Goal: Task Accomplishment & Management: Use online tool/utility

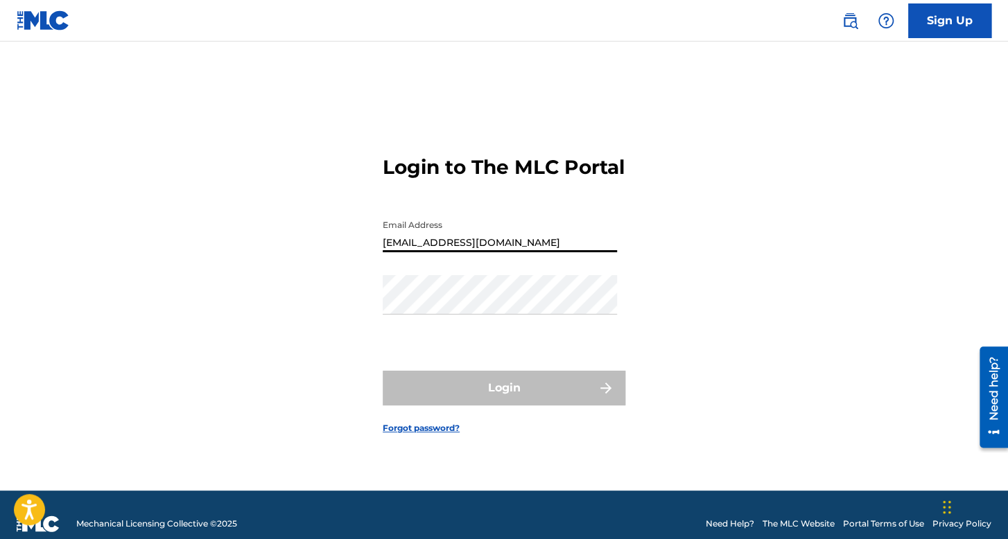
drag, startPoint x: 556, startPoint y: 245, endPoint x: 309, endPoint y: 245, distance: 246.8
click at [311, 246] on div "Login to The MLC Portal Email Address [EMAIL_ADDRESS][DOMAIN_NAME] Password Log…" at bounding box center [504, 283] width 971 height 415
click at [942, 17] on link "Sign Up" at bounding box center [949, 20] width 83 height 35
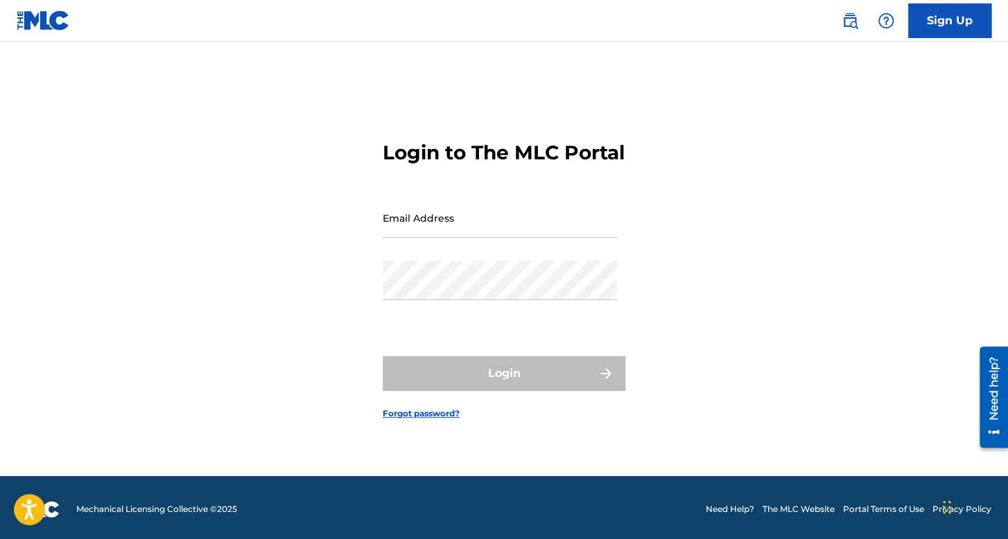
scroll to position [18, 0]
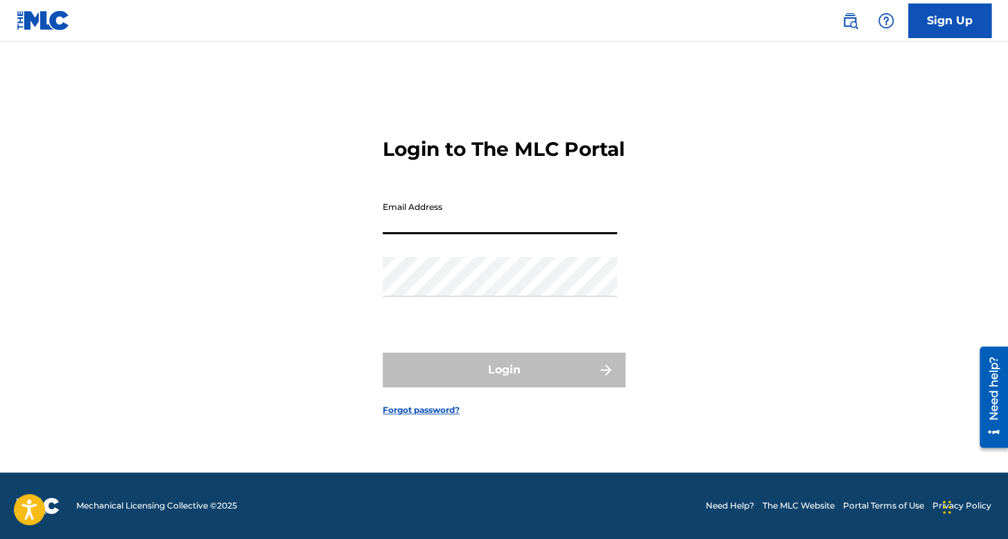
click at [489, 223] on input "Email Address" at bounding box center [500, 215] width 234 height 40
type input "g"
type input "franciscoaleman952@gmail.com"
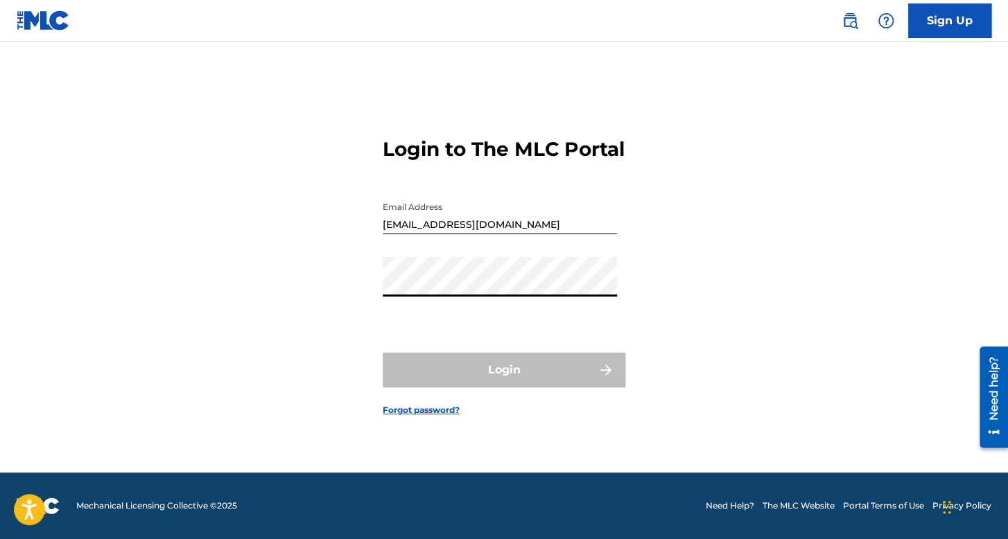
click at [880, 247] on div "Login to The MLC Portal Email Address franciscoaleman952@gmail.com Password Log…" at bounding box center [504, 265] width 971 height 415
click at [412, 417] on link "Forgot password?" at bounding box center [421, 410] width 77 height 12
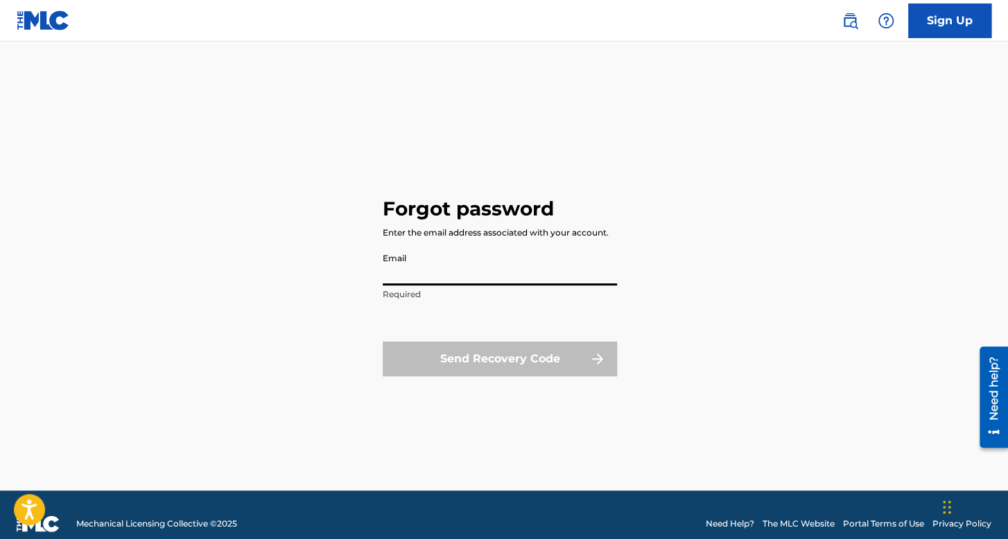
click at [442, 276] on input "Email" at bounding box center [500, 266] width 234 height 40
type input "franciscoaleman952@gmail.com"
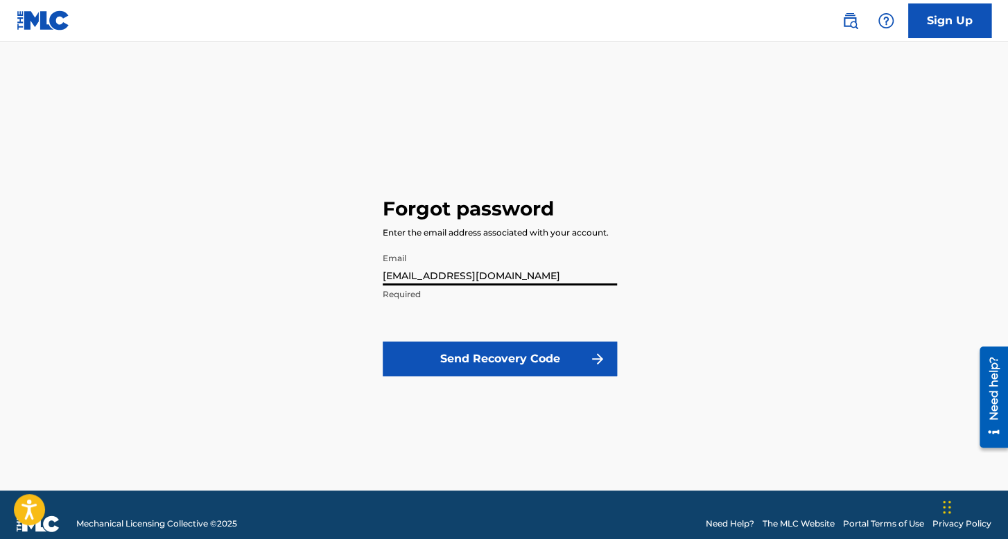
click at [495, 358] on button "Send Recovery Code" at bounding box center [500, 359] width 234 height 35
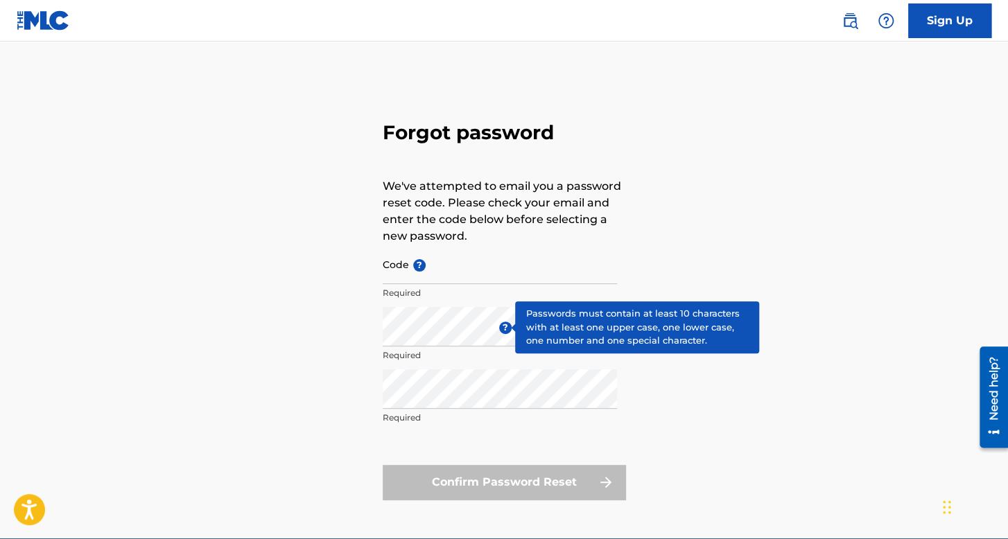
click at [469, 274] on input "Code ?" at bounding box center [500, 265] width 234 height 40
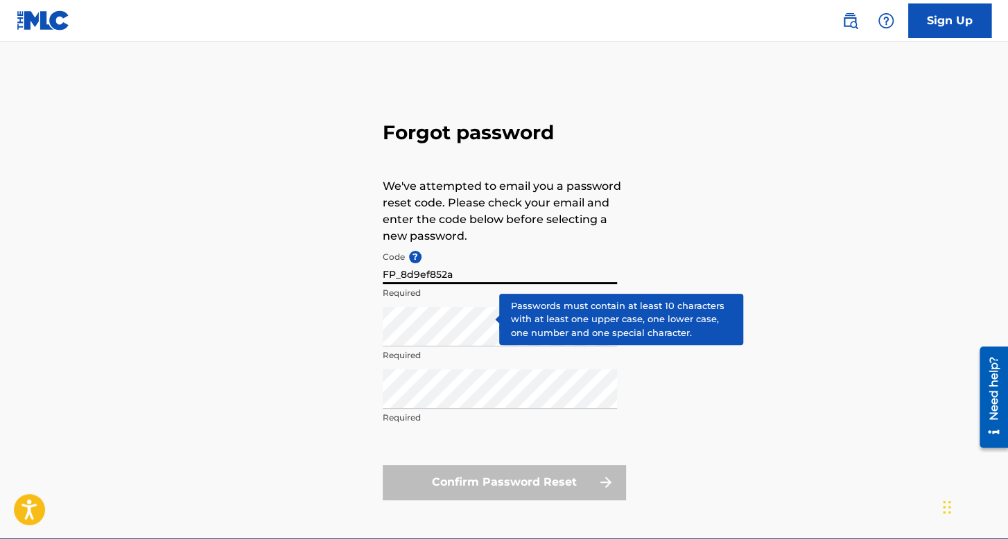
click at [466, 277] on input "FP_8d9ef852a" at bounding box center [500, 265] width 234 height 40
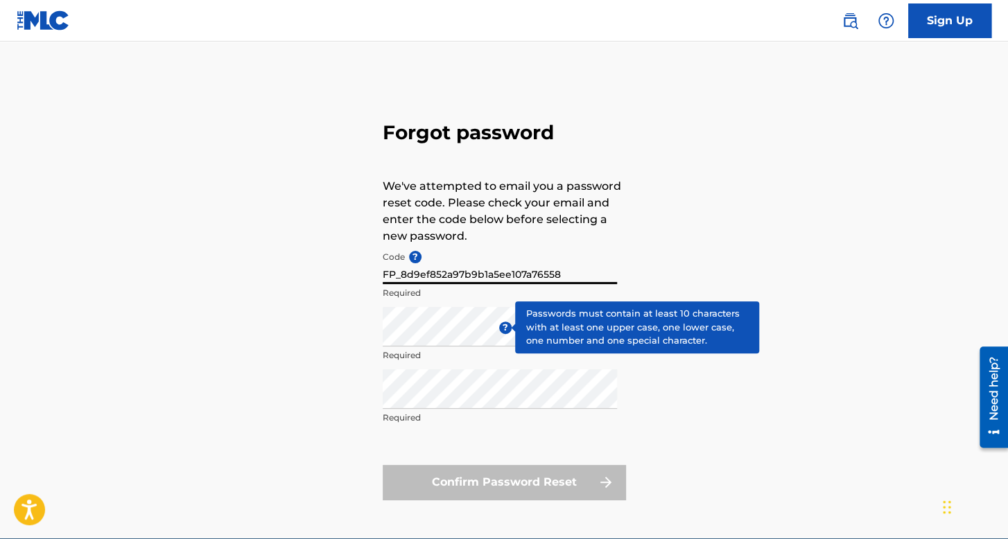
type input "FP_8d9ef852a97b9b1a5ee107a76558"
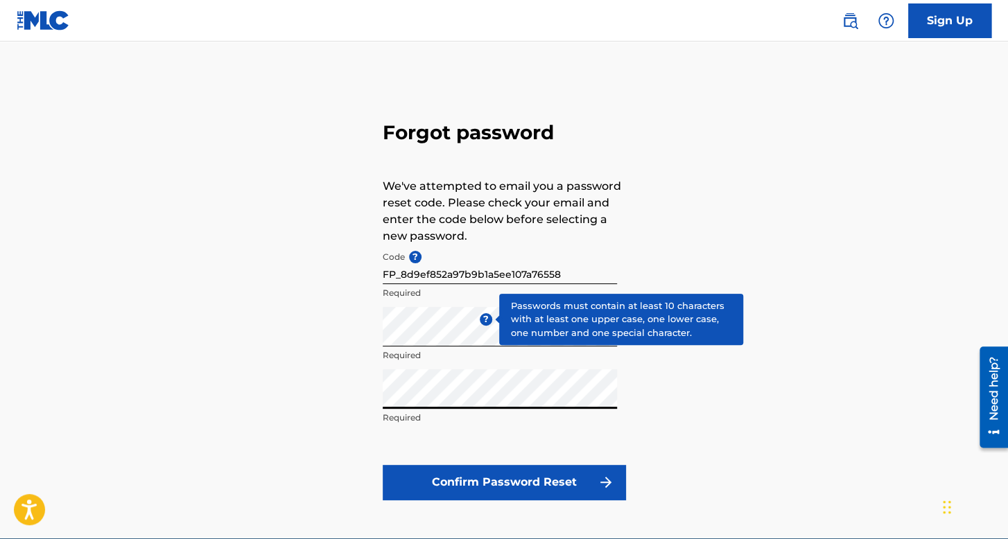
click at [491, 492] on button "Confirm Password Reset" at bounding box center [504, 482] width 243 height 35
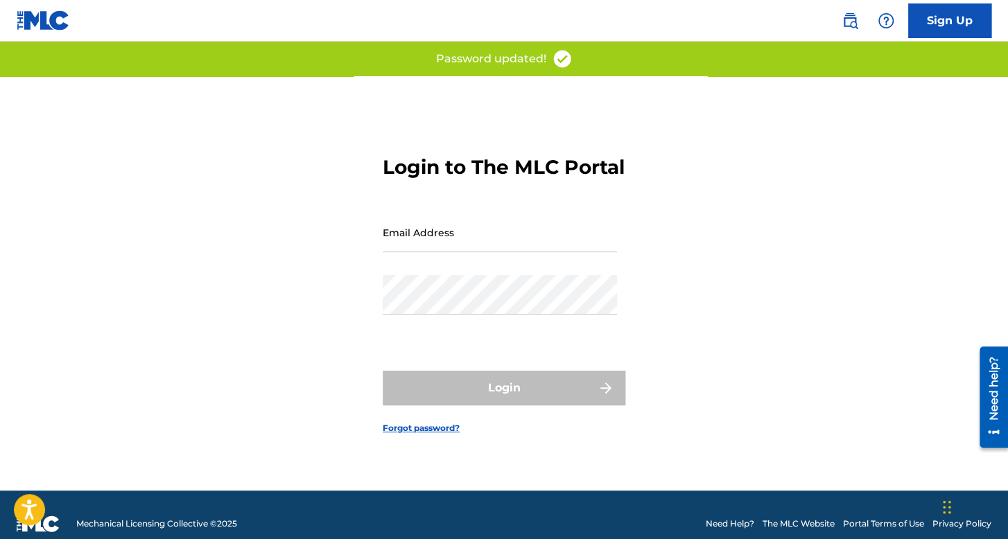
click at [487, 237] on input "Email Address" at bounding box center [500, 233] width 234 height 40
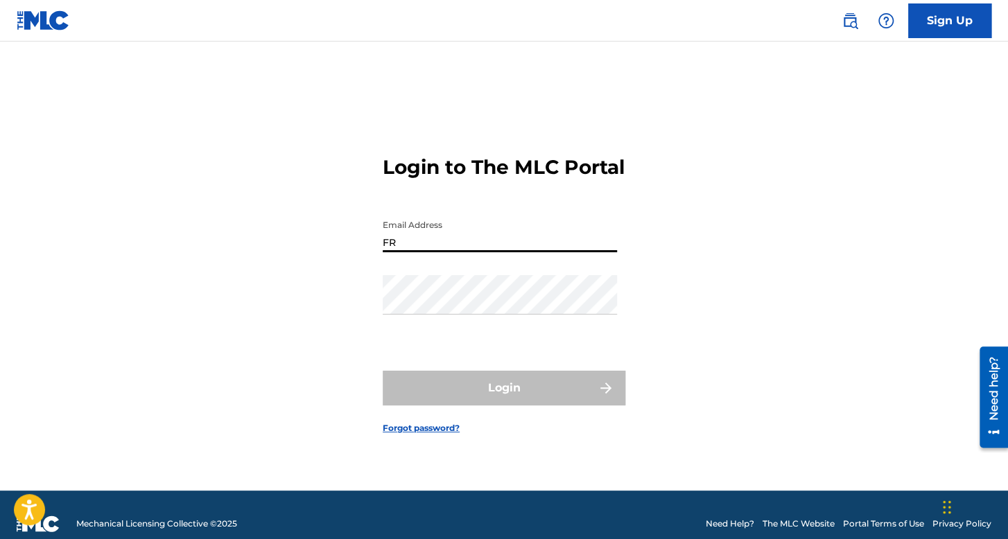
type input "F"
type input "franciscoaleman952@gmail.com"
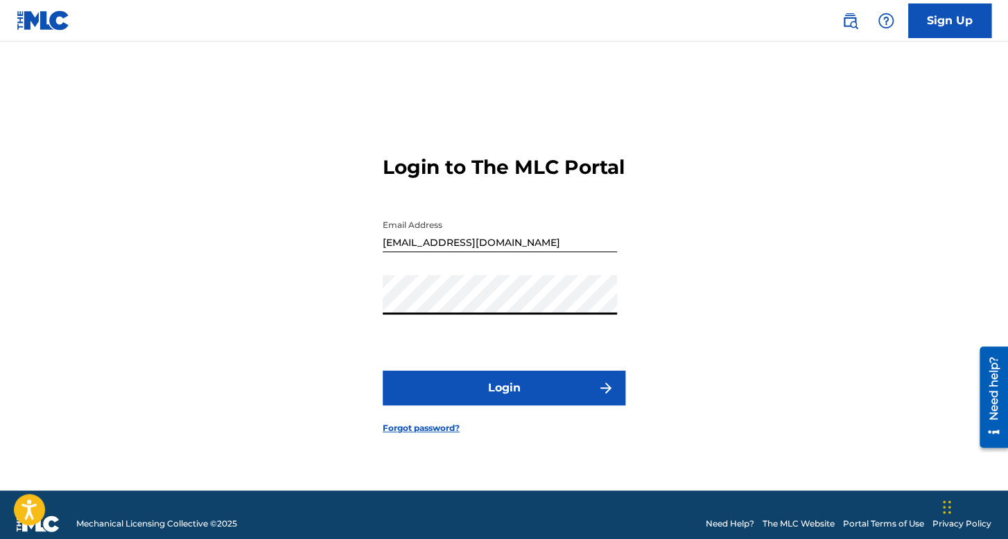
click at [510, 394] on button "Login" at bounding box center [504, 388] width 243 height 35
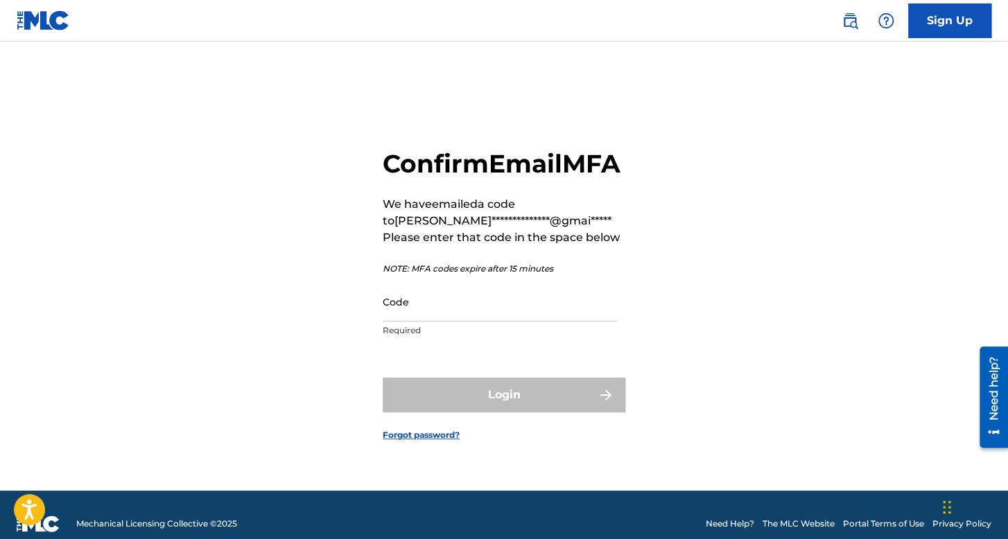
click at [529, 302] on input "Code" at bounding box center [500, 302] width 234 height 40
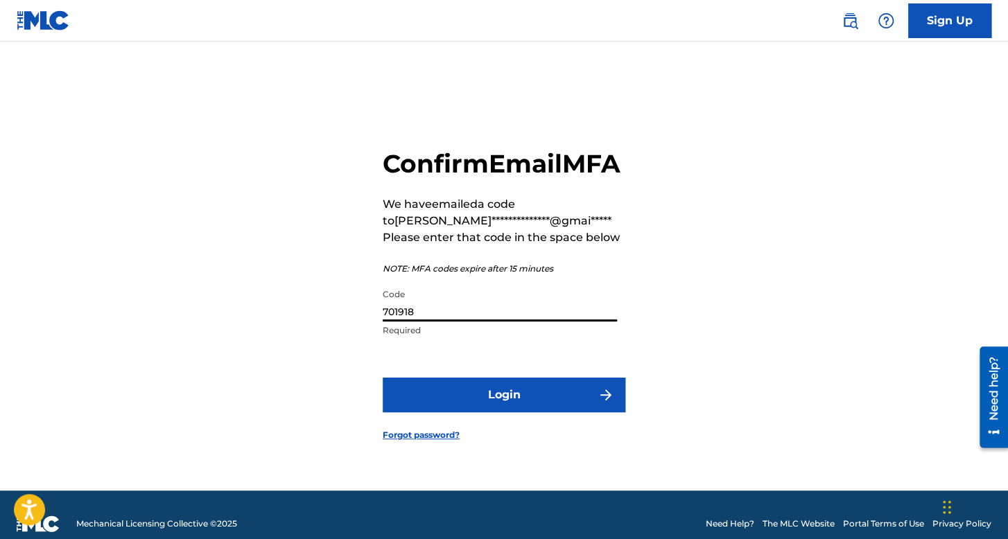
type input "701918"
click at [383, 378] on button "Login" at bounding box center [504, 395] width 243 height 35
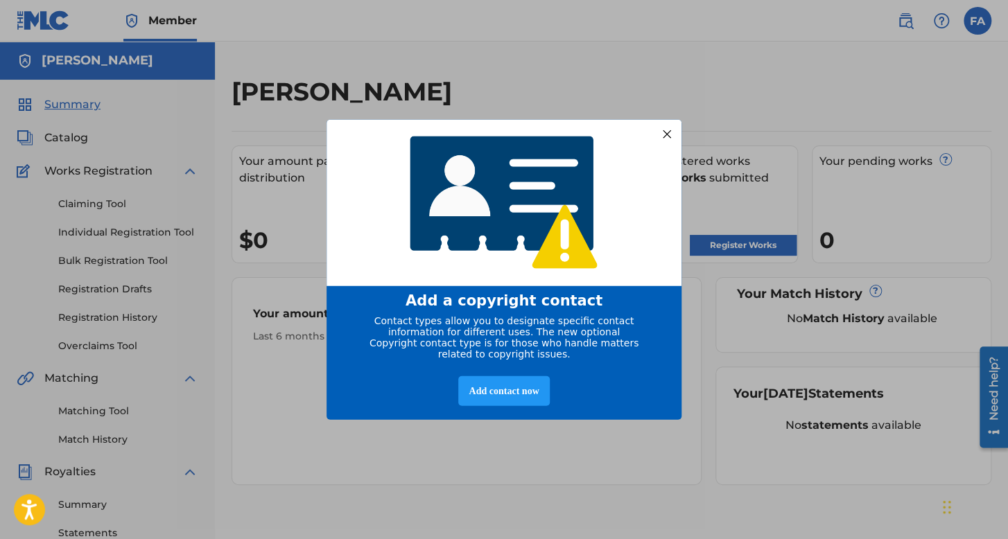
click at [671, 130] on div at bounding box center [667, 134] width 18 height 18
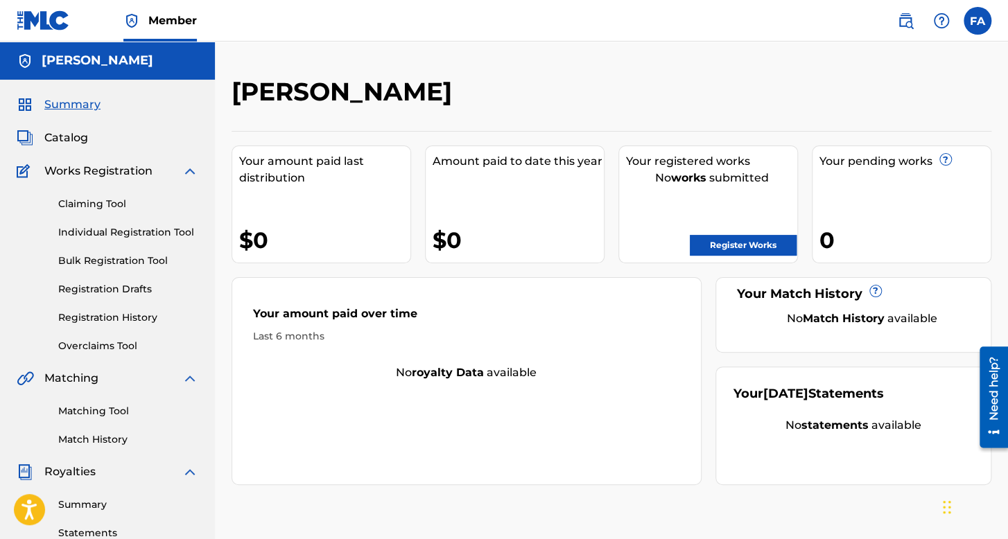
click at [141, 315] on link "Registration History" at bounding box center [128, 318] width 140 height 15
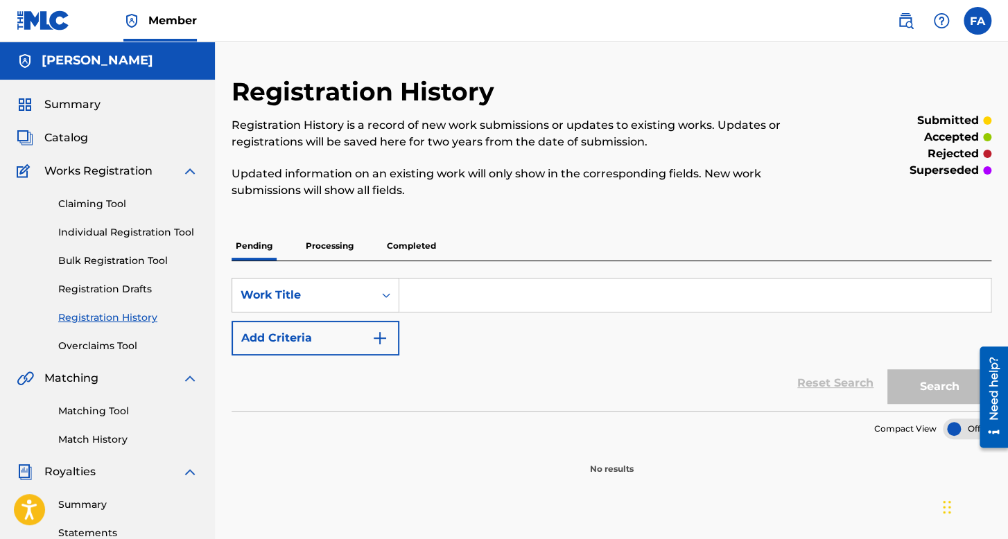
click at [152, 232] on link "Individual Registration Tool" at bounding box center [128, 232] width 140 height 15
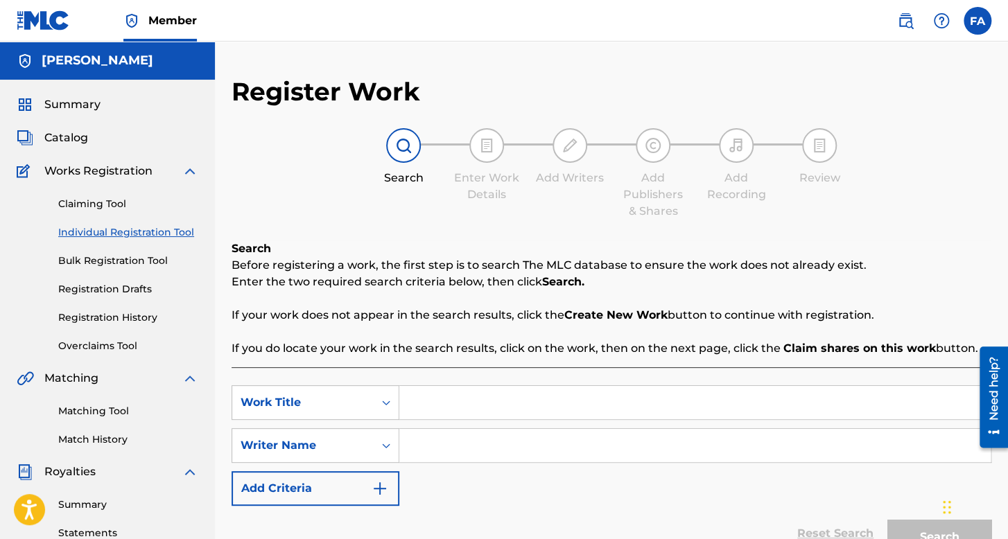
click at [468, 399] on input "Search Form" at bounding box center [694, 402] width 591 height 33
type input "los infiltrados"
click at [492, 438] on input "Search Form" at bounding box center [694, 445] width 591 height 33
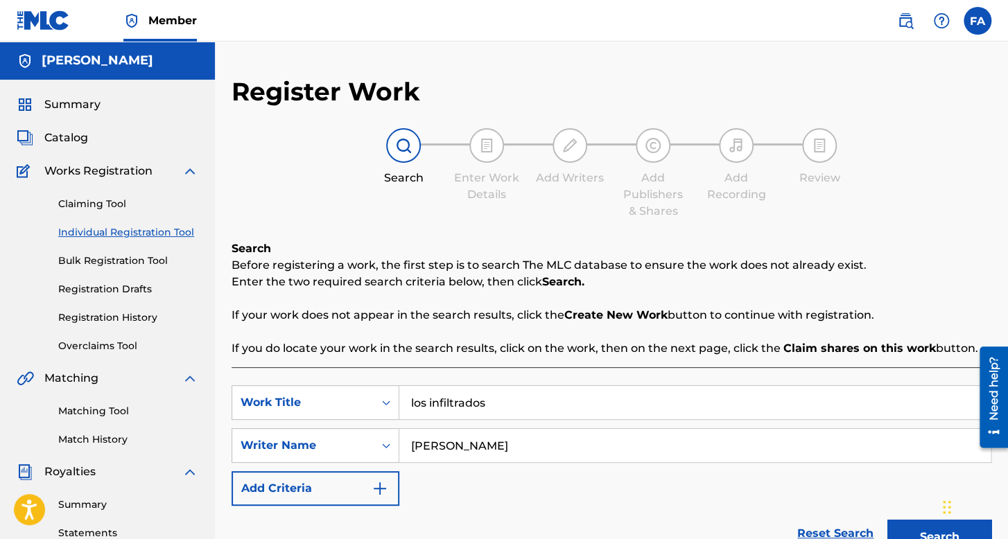
type input "pedro escalante"
click at [887, 520] on button "Search" at bounding box center [939, 537] width 104 height 35
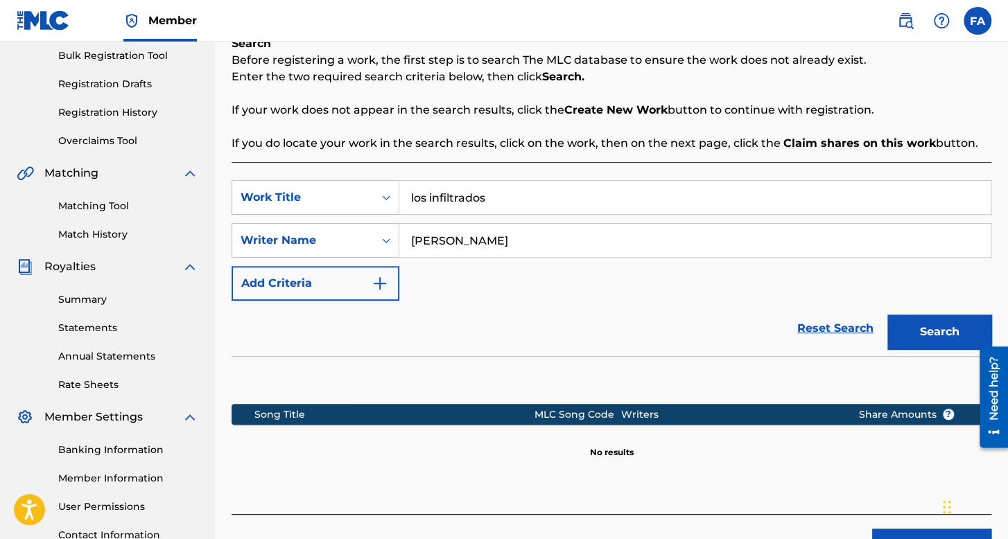
scroll to position [182, 0]
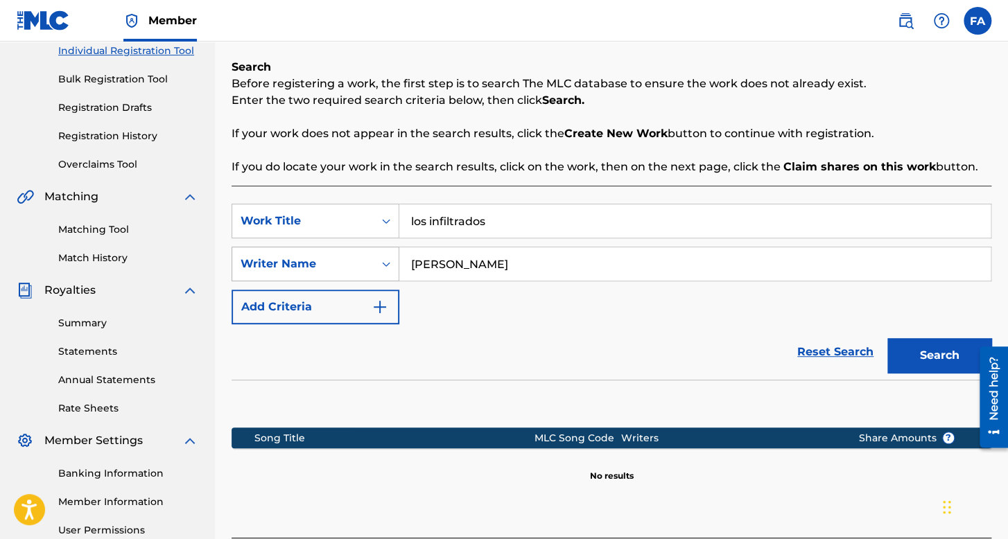
drag, startPoint x: 541, startPoint y: 259, endPoint x: 333, endPoint y: 257, distance: 207.3
click at [333, 257] on div "SearchWithCriteriad70b2f1d-f67a-4d4a-be32-8b05bd27d189 Writer Name pedro escala…" at bounding box center [612, 264] width 760 height 35
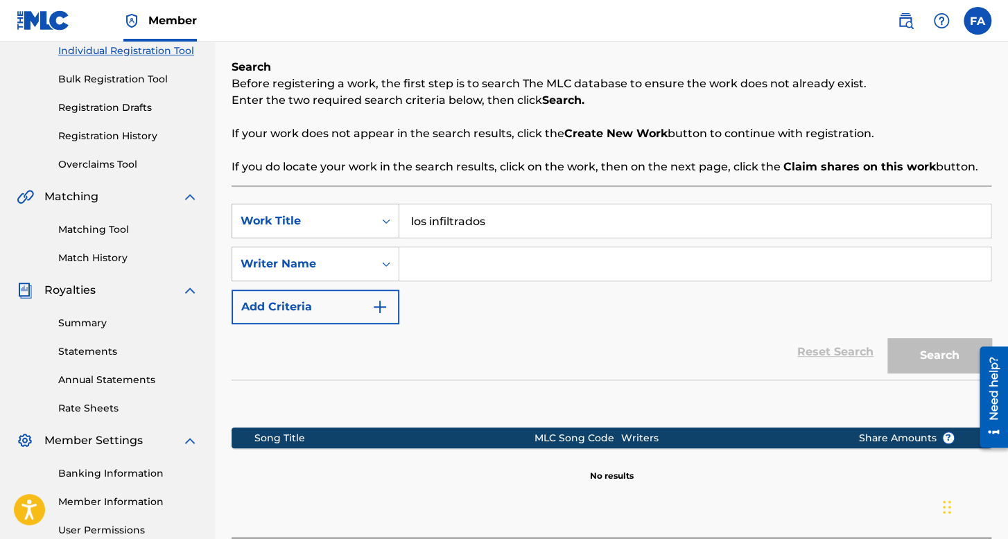
drag, startPoint x: 549, startPoint y: 195, endPoint x: 333, endPoint y: 226, distance: 218.4
click at [333, 226] on div "SearchWithCriteria4838b308-e892-4019-bc0b-9a643a1d8dbd Work Title los infiltrad…" at bounding box center [612, 362] width 760 height 352
drag, startPoint x: 516, startPoint y: 216, endPoint x: 430, endPoint y: 222, distance: 86.2
click at [430, 222] on input "los infiltrados" at bounding box center [694, 221] width 591 height 33
type input "l"
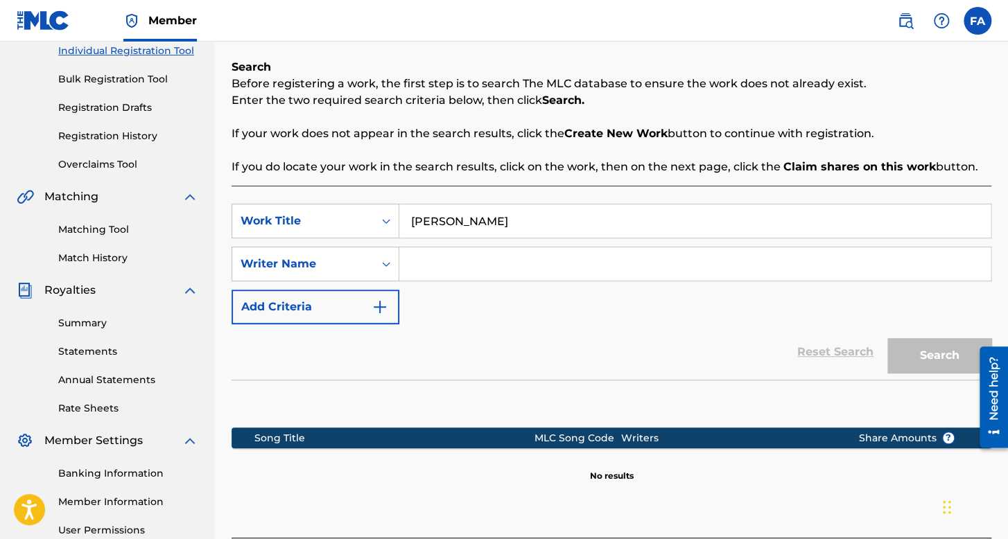
type input "nectar lima"
click at [467, 254] on input "Search Form" at bounding box center [694, 263] width 591 height 33
drag, startPoint x: 499, startPoint y: 220, endPoint x: 347, endPoint y: 220, distance: 152.5
click at [347, 220] on div "SearchWithCriteria4838b308-e892-4019-bc0b-9a643a1d8dbd Work Title nectar lima" at bounding box center [612, 221] width 760 height 35
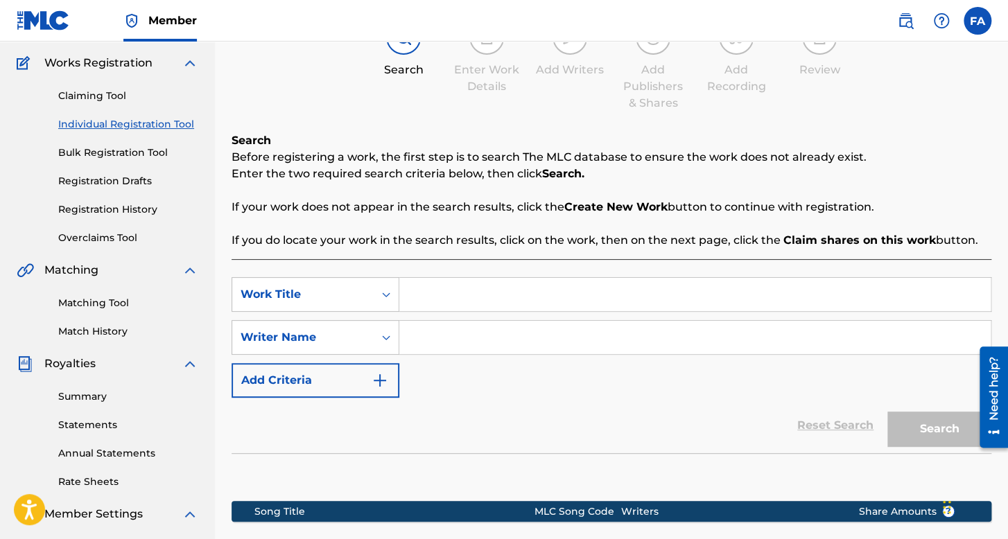
scroll to position [0, 0]
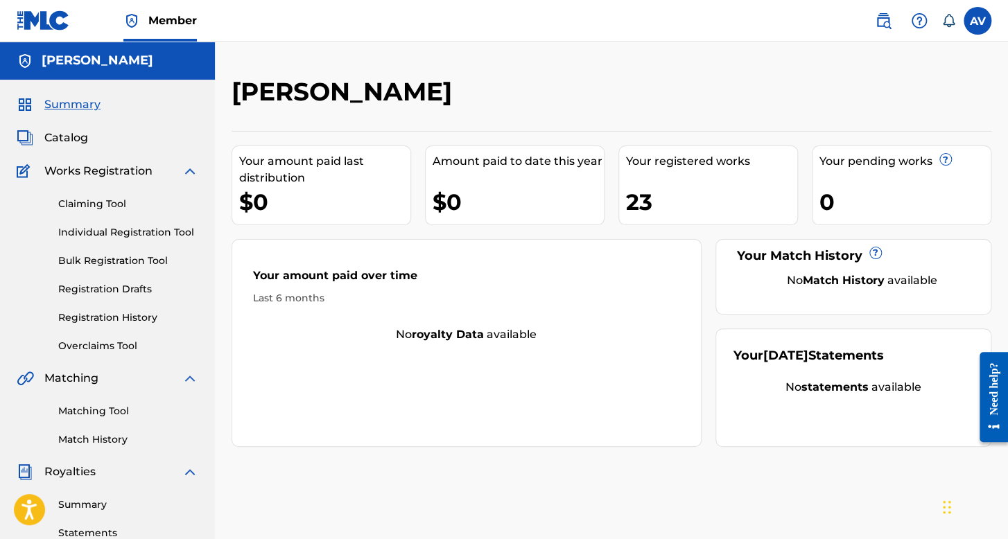
click at [127, 317] on link "Registration History" at bounding box center [128, 318] width 140 height 15
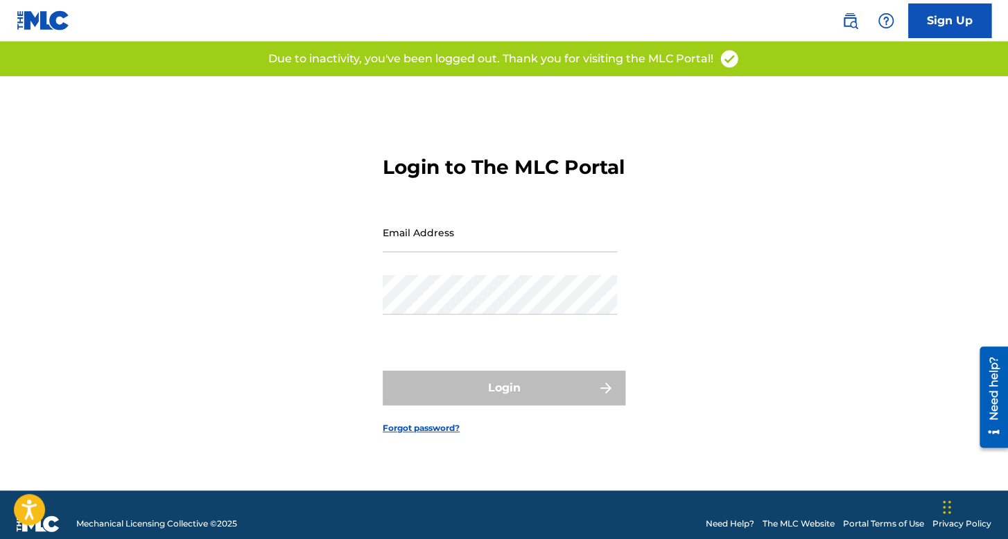
click at [458, 252] on input "Email Address" at bounding box center [500, 233] width 234 height 40
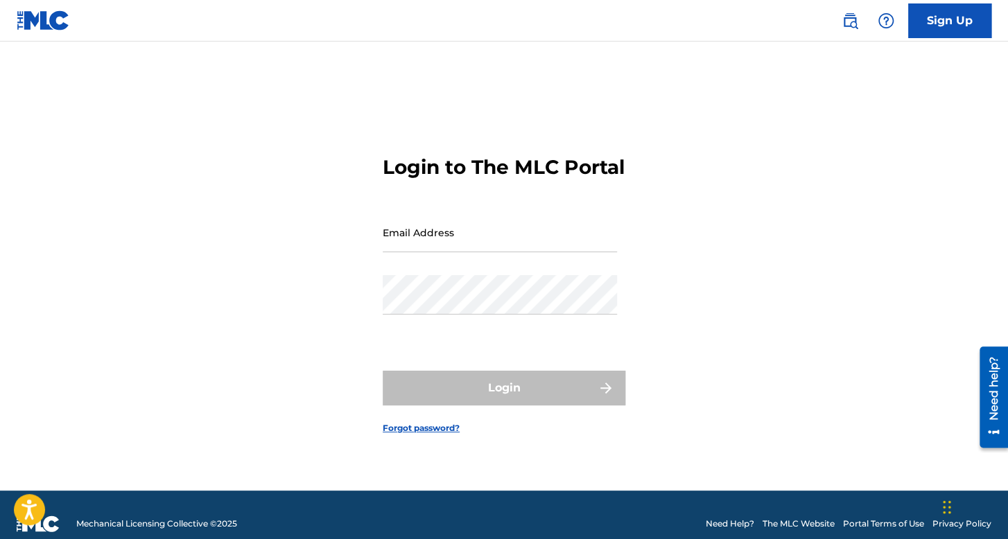
click at [468, 224] on form "Login to The MLC Portal Email Address Password Login Forgot password?" at bounding box center [504, 283] width 243 height 415
